Goal: Complete application form: Complete application form

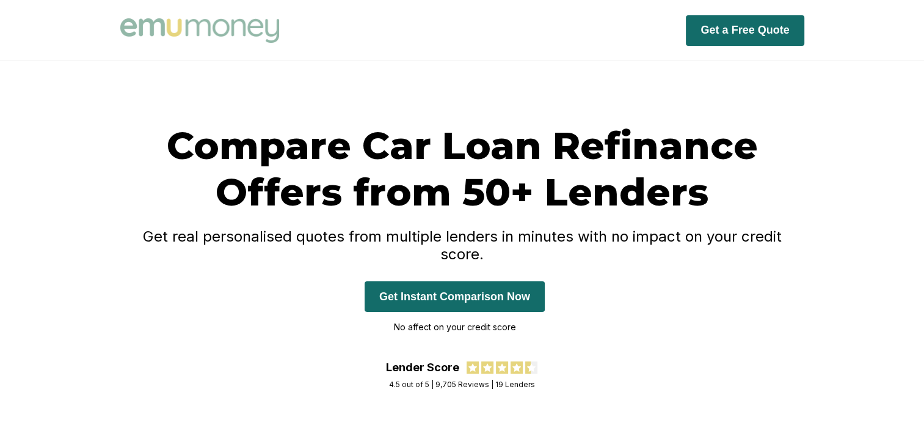
click at [489, 288] on button "Get Instant Comparison Now" at bounding box center [455, 296] width 180 height 31
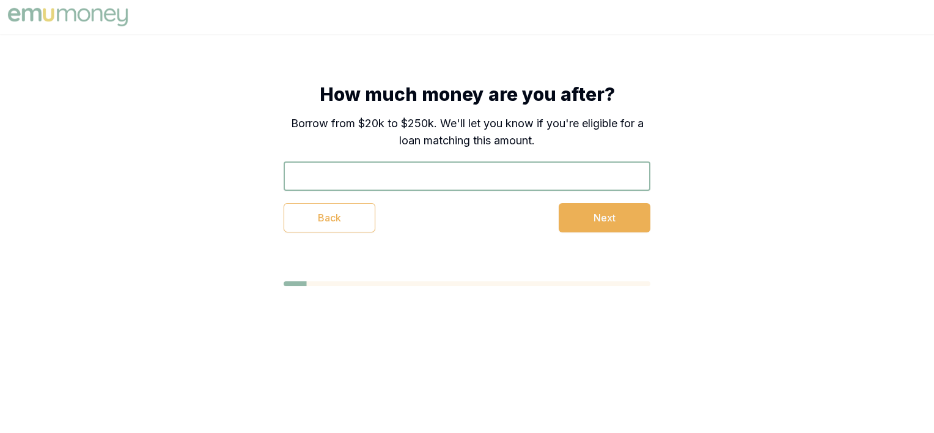
click at [478, 175] on input "text" at bounding box center [467, 175] width 367 height 29
type input "$25,000"
click at [576, 218] on button "Next" at bounding box center [604, 217] width 92 height 29
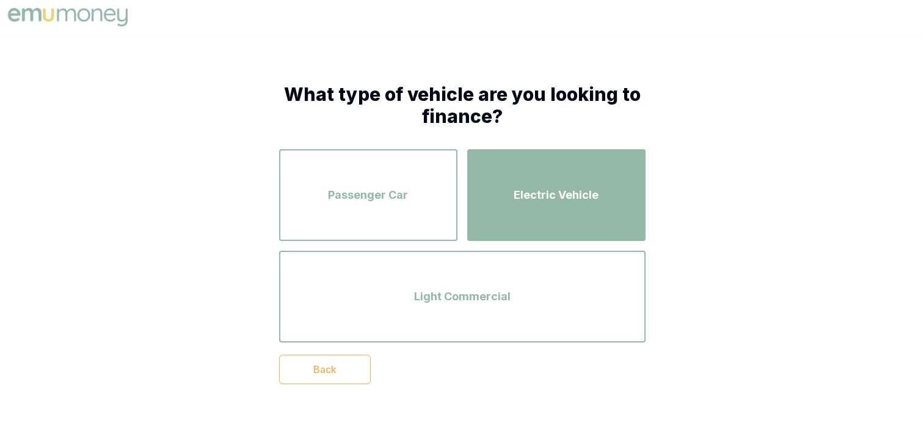
click at [467, 226] on button "Electric Vehicle" at bounding box center [556, 195] width 178 height 92
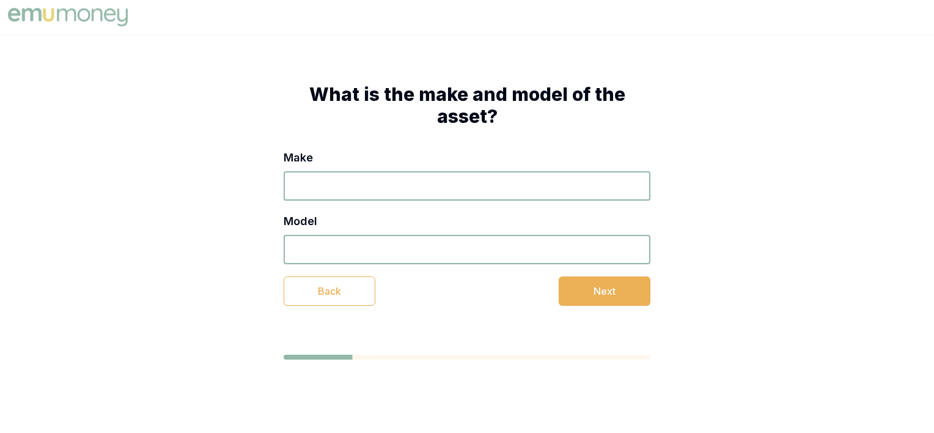
click at [500, 244] on input "Model" at bounding box center [467, 249] width 367 height 29
click at [511, 196] on input "Make" at bounding box center [467, 185] width 367 height 29
type input "toyota"
click at [418, 238] on input "Model" at bounding box center [467, 249] width 367 height 29
type input "yarris cross"
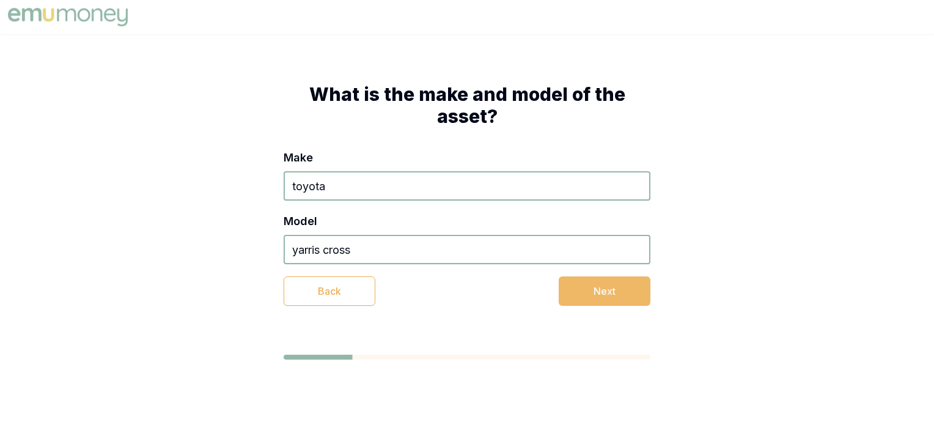
click at [593, 298] on button "Next" at bounding box center [604, 290] width 92 height 29
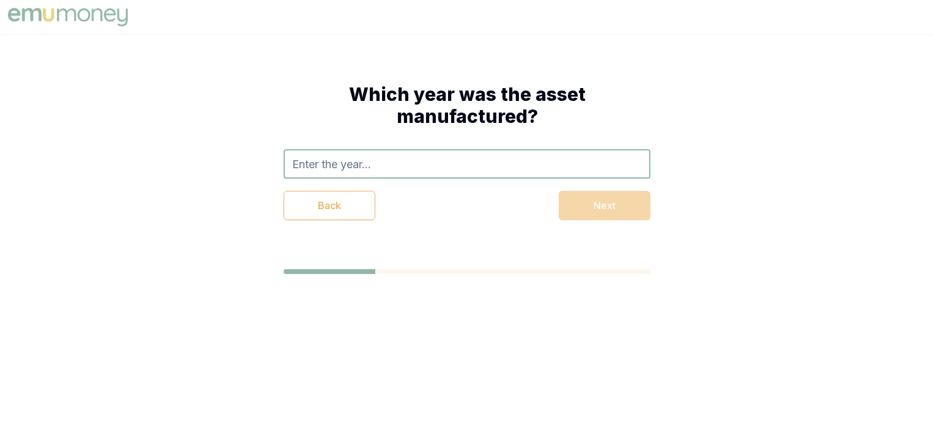
click at [451, 156] on input "text" at bounding box center [467, 163] width 367 height 29
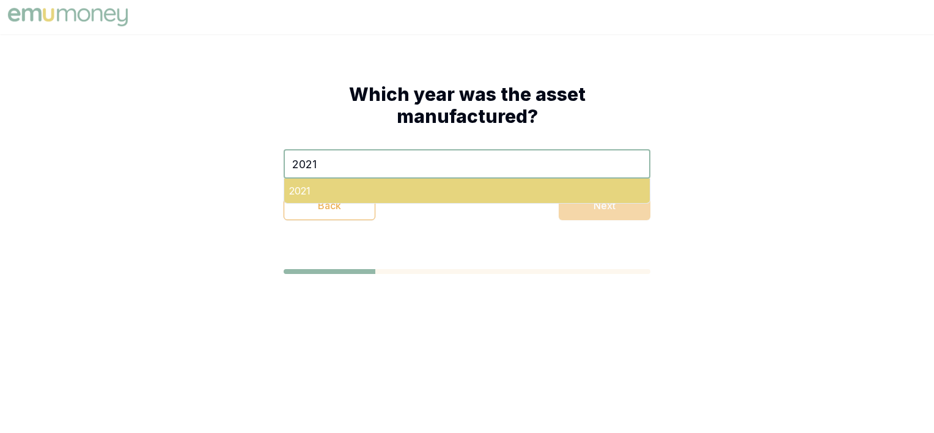
type input "2021"
click at [333, 198] on div "2021" at bounding box center [466, 190] width 365 height 24
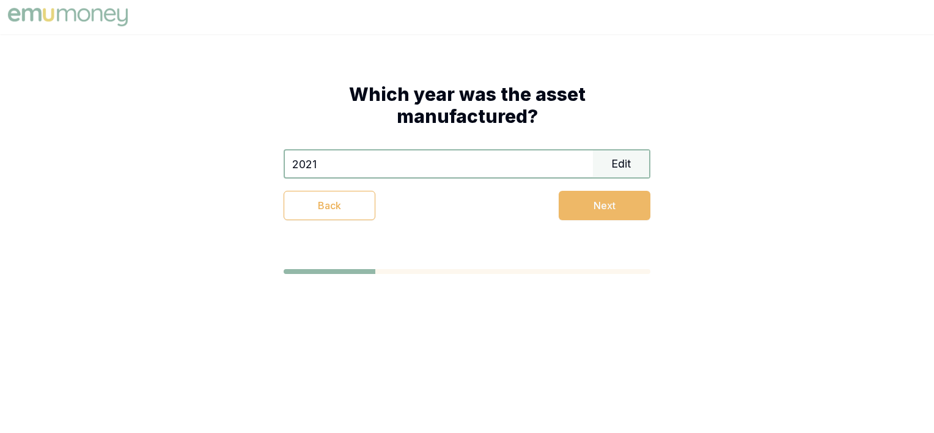
click at [579, 215] on button "Next" at bounding box center [604, 205] width 92 height 29
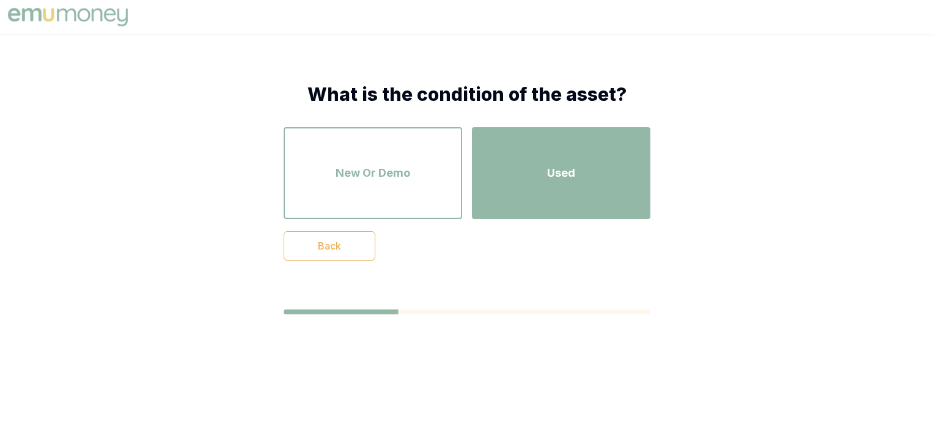
click at [561, 205] on div "Used" at bounding box center [561, 173] width 156 height 70
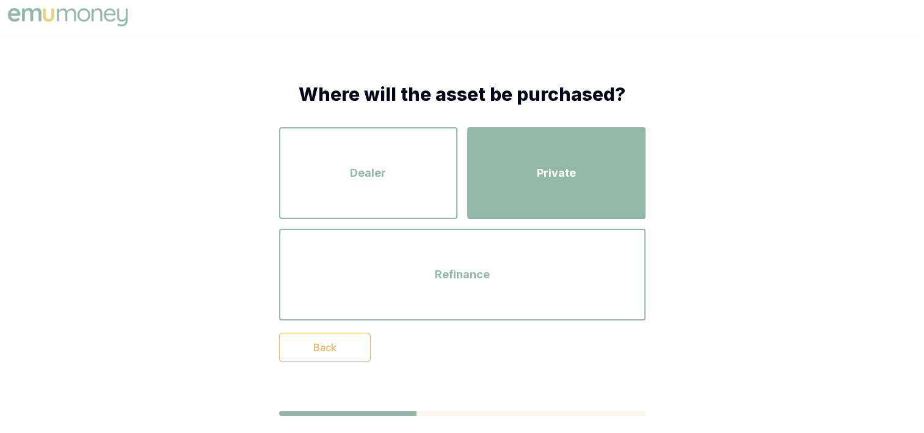
click at [592, 216] on button "Private" at bounding box center [556, 173] width 178 height 92
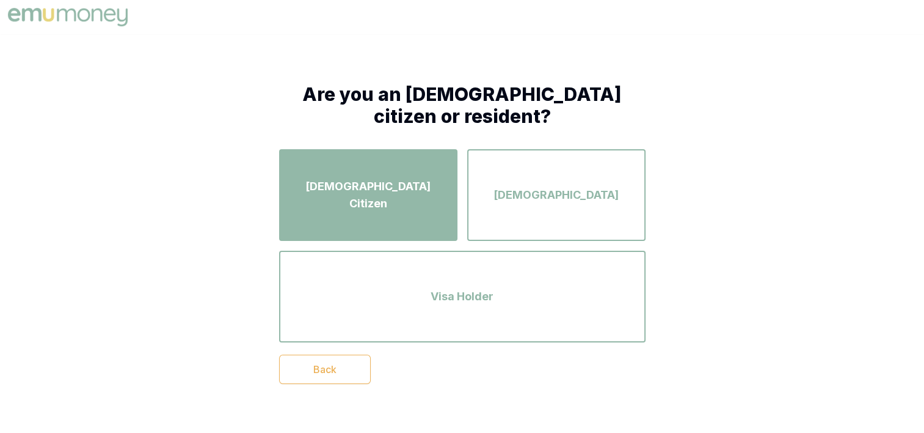
click at [432, 220] on div "Australian Citizen" at bounding box center [368, 195] width 156 height 70
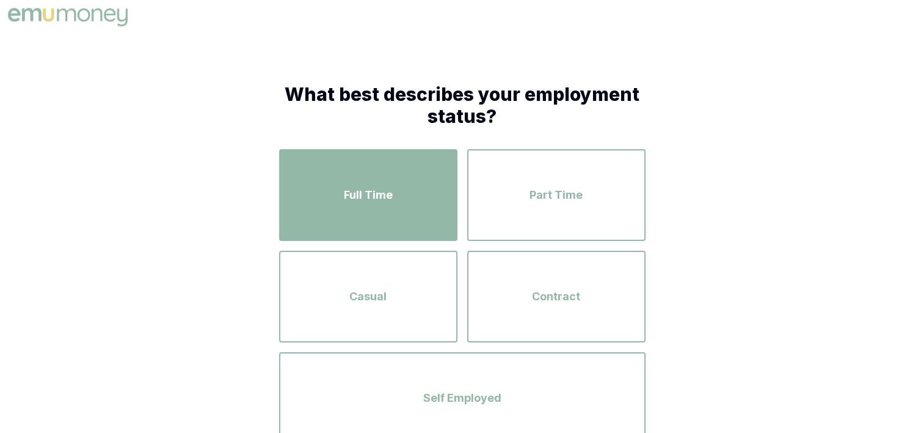
click at [434, 220] on div "Full Time" at bounding box center [368, 195] width 156 height 70
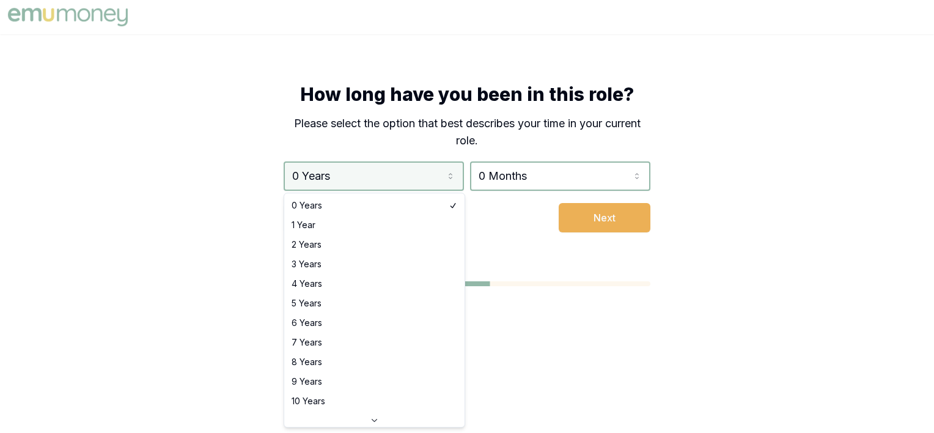
click at [430, 181] on html "How long have you been in this role? Please select the option that best describ…" at bounding box center [467, 216] width 934 height 433
select select "4"
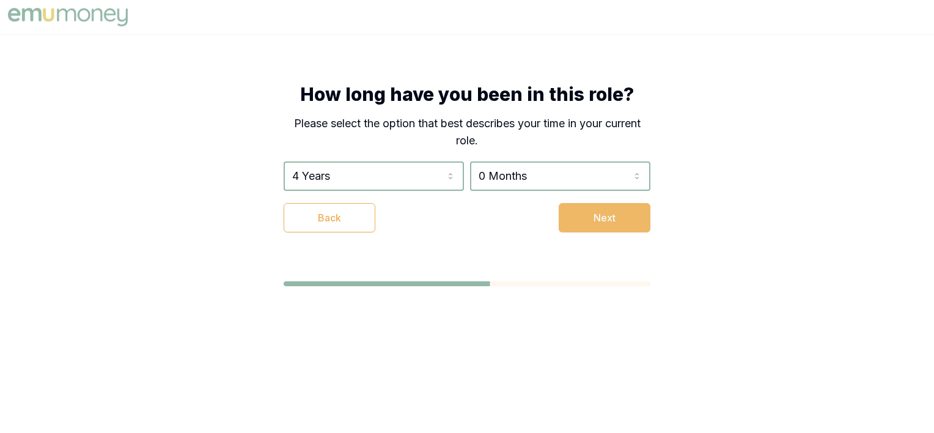
click at [606, 206] on button "Next" at bounding box center [604, 217] width 92 height 29
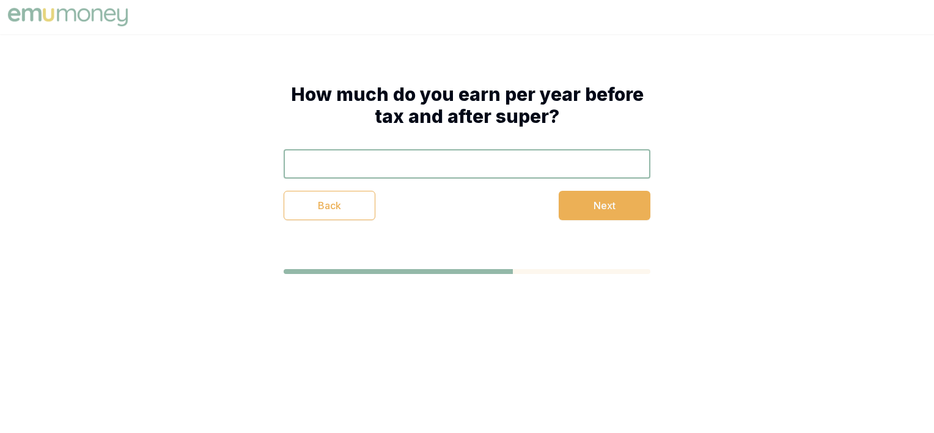
click at [530, 163] on input "text" at bounding box center [467, 163] width 367 height 29
type input "$2"
type input "$60,000"
click at [624, 199] on button "Next" at bounding box center [604, 205] width 92 height 29
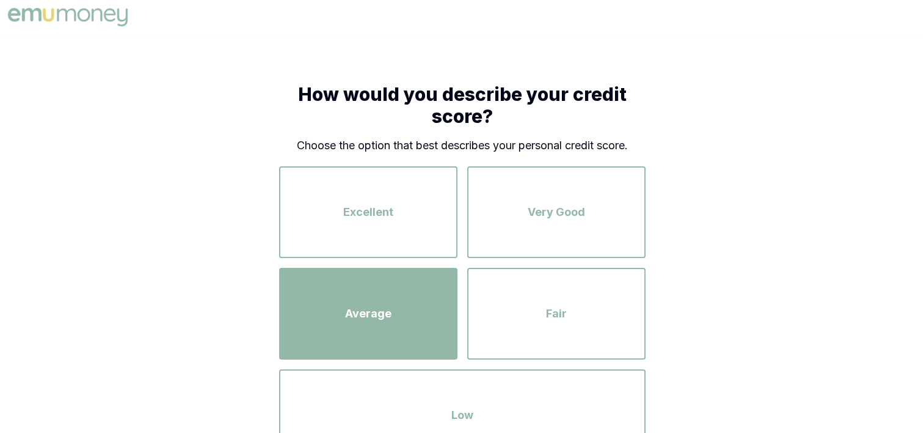
click at [413, 332] on div "Average" at bounding box center [368, 314] width 156 height 70
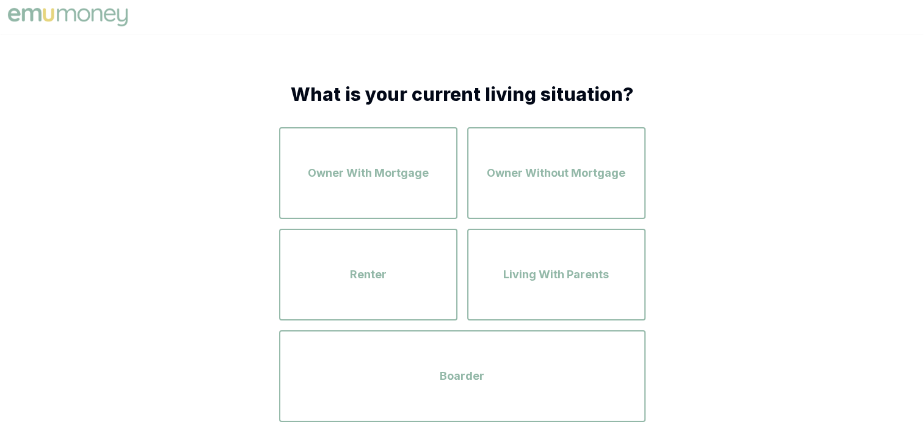
scroll to position [97, 0]
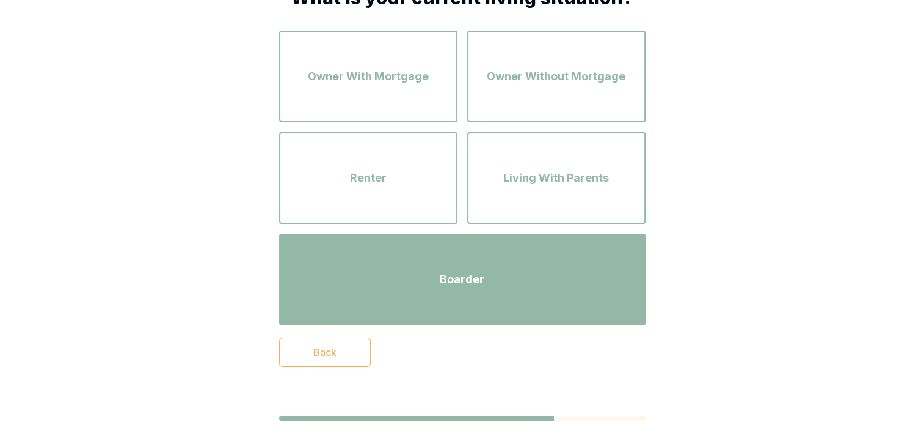
click at [489, 262] on div "Boarder" at bounding box center [462, 279] width 345 height 70
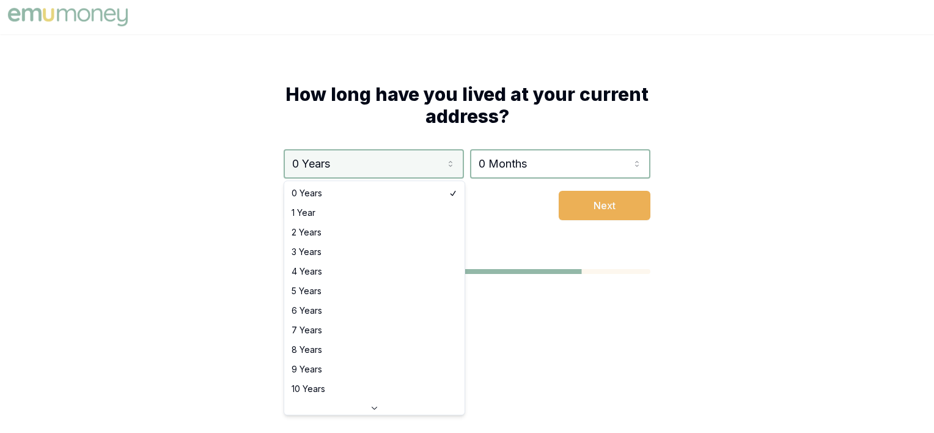
click at [438, 166] on html "How long have you lived at your current address? 0 Years 0 Years 1 Year 2 Years…" at bounding box center [467, 216] width 934 height 433
select select "4"
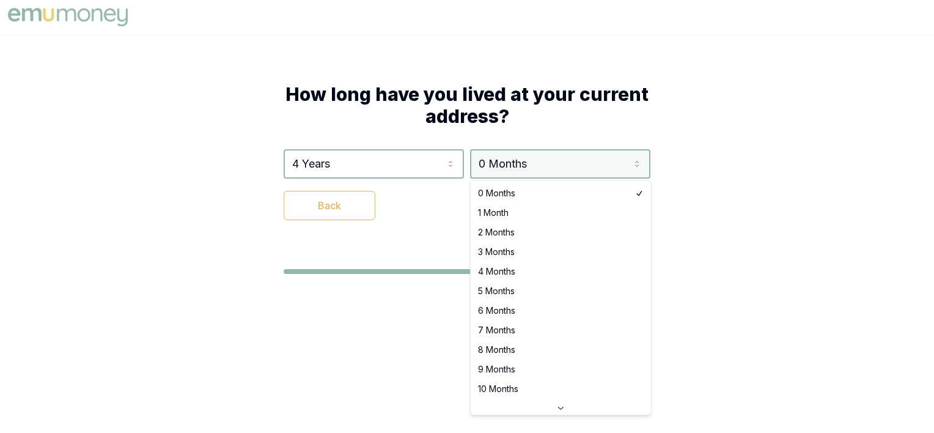
click at [524, 169] on html "How long have you lived at your current address? 4 Years 0 Years 1 Year 2 Years…" at bounding box center [467, 216] width 934 height 433
select select "4"
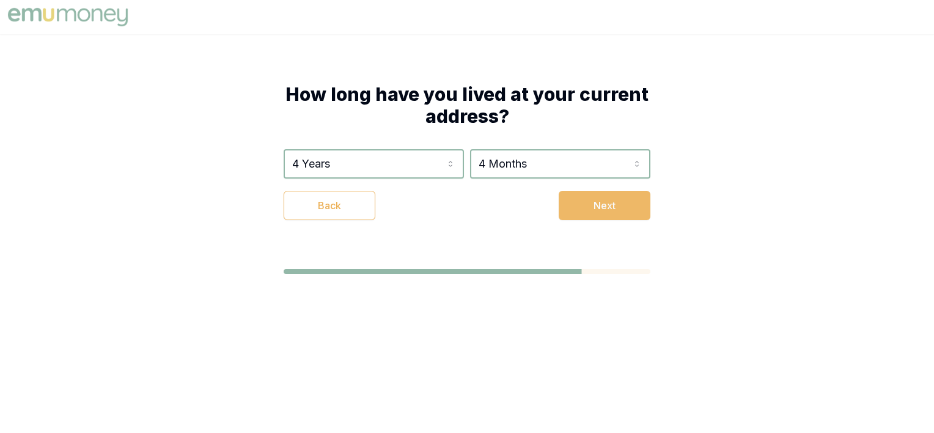
click at [603, 214] on button "Next" at bounding box center [604, 205] width 92 height 29
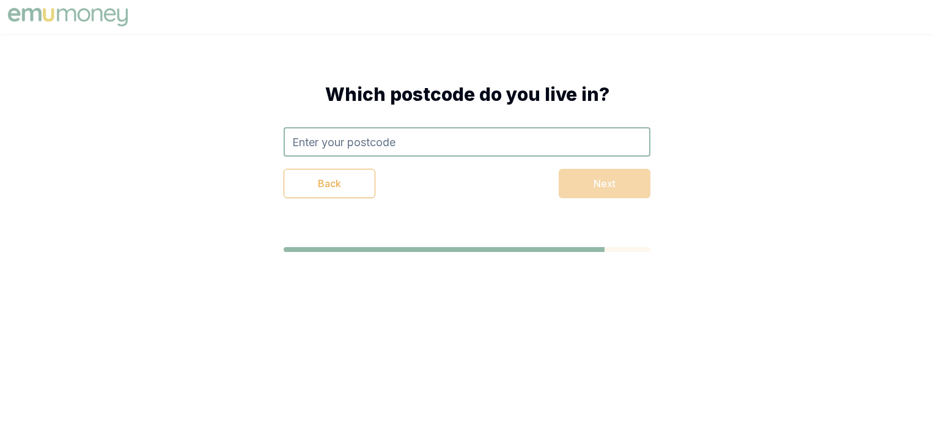
click at [500, 145] on input "text" at bounding box center [467, 141] width 367 height 29
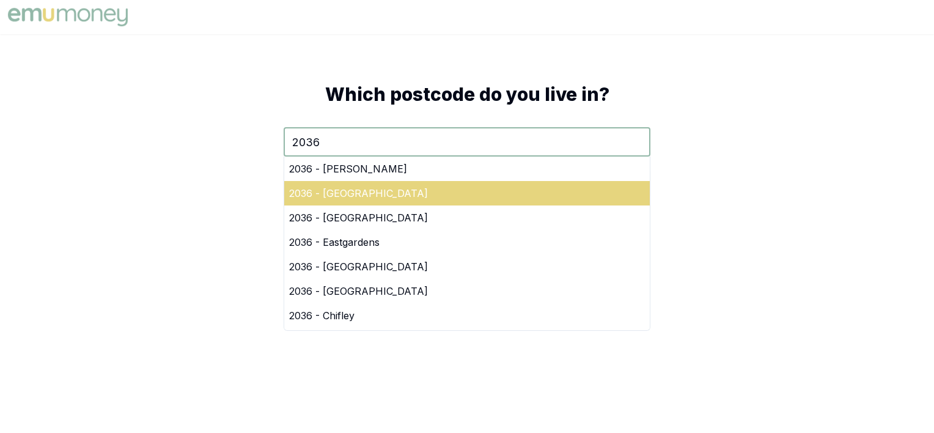
type input "2036"
click at [365, 195] on div "2036 - Hillsdale" at bounding box center [466, 193] width 365 height 24
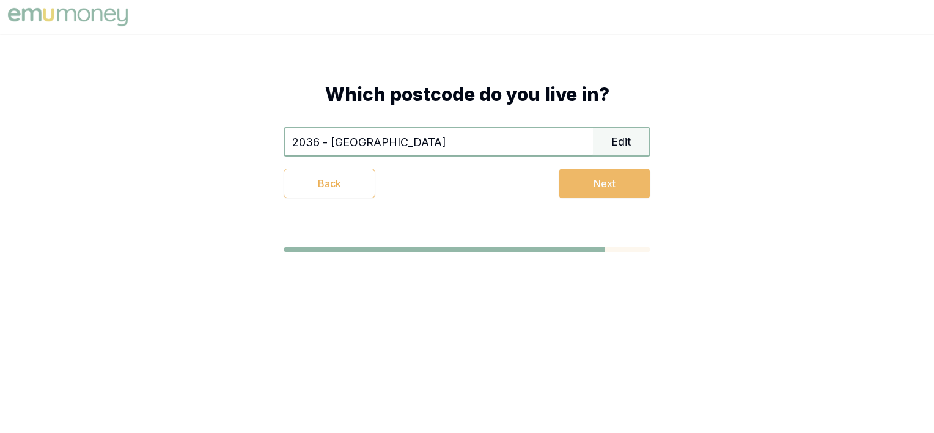
click at [618, 196] on button "Next" at bounding box center [604, 183] width 92 height 29
